Goal: Information Seeking & Learning: Learn about a topic

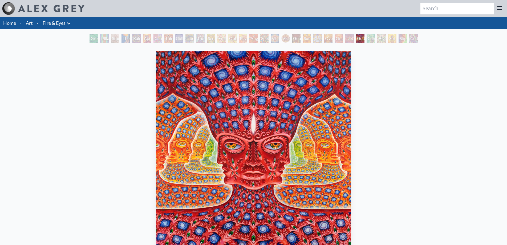
click at [91, 38] on div "Green Hand" at bounding box center [93, 38] width 9 height 9
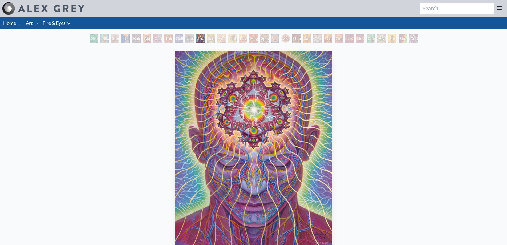
click at [285, 81] on img "11 / 31" at bounding box center [253, 149] width 157 height 196
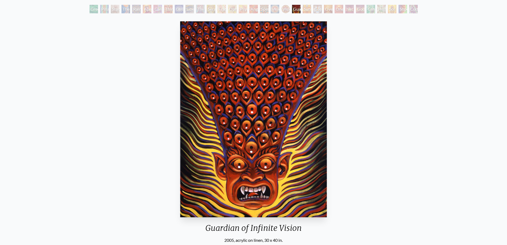
scroll to position [27, 0]
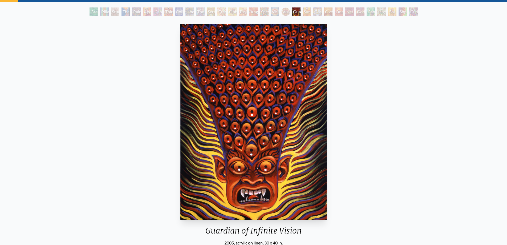
click at [300, 130] on img "20 / 31" at bounding box center [253, 122] width 146 height 196
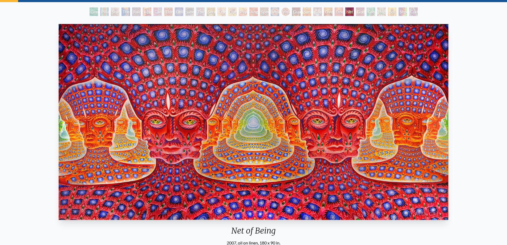
click at [486, 125] on div "Net of Being 2007, oil on linen, 180 x 90 in. Visit the CoSM Shop 10,000 Days -…" at bounding box center [253, 213] width 498 height 382
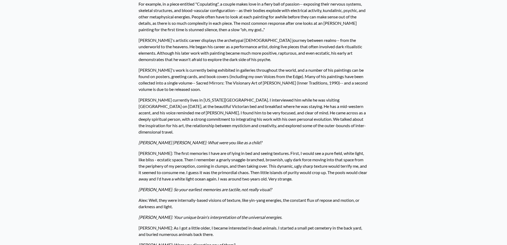
scroll to position [80, 0]
